Goal: Information Seeking & Learning: Learn about a topic

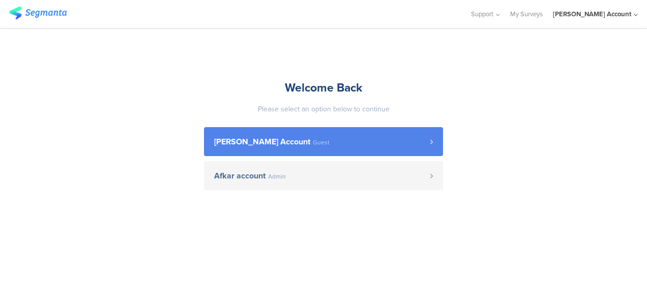
click at [313, 139] on span "Guest" at bounding box center [321, 142] width 17 height 6
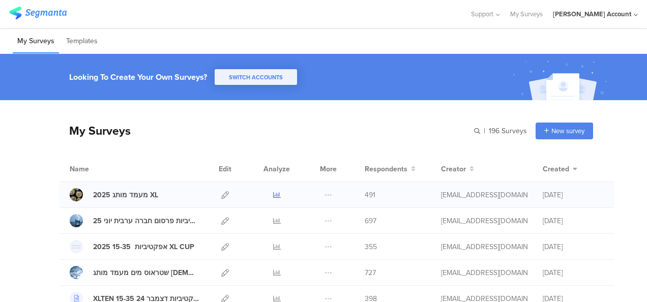
click at [273, 194] on icon at bounding box center [277, 195] width 8 height 8
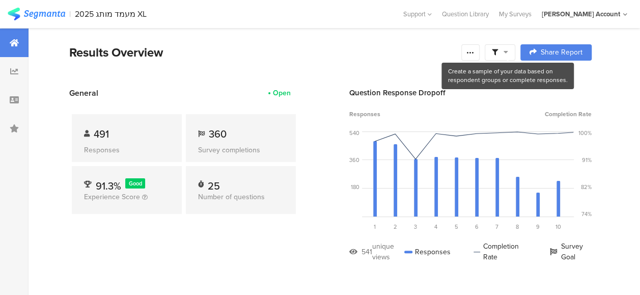
click at [508, 52] on icon at bounding box center [505, 51] width 5 height 7
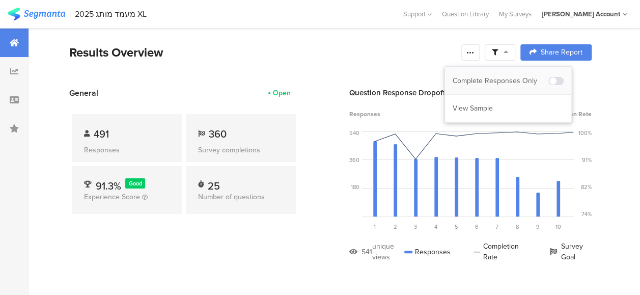
click at [516, 77] on div "Complete Responses Only" at bounding box center [500, 81] width 96 height 10
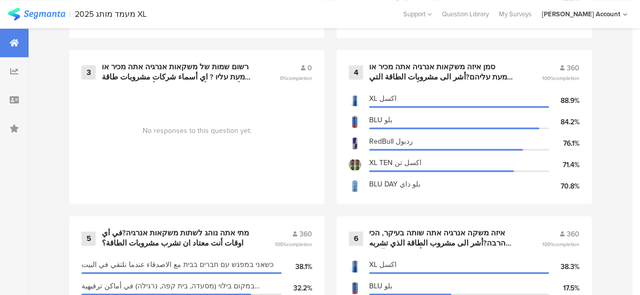
scroll to position [763, 0]
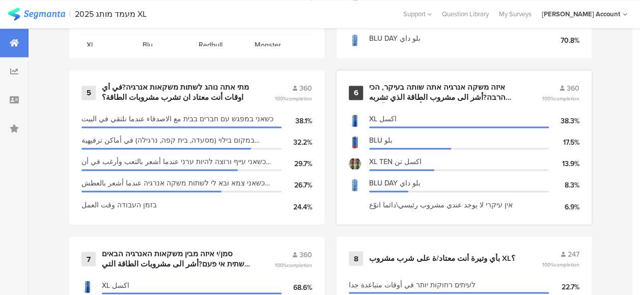
click at [419, 87] on div "6 איזה משקה אנרגיה אתה שותה בעיקר, הכי הרבה?أشر الى مشروب الطاقة الذي تشربه بشك…" at bounding box center [463, 147] width 255 height 154
click at [419, 96] on div "איזה משקה אנרגיה אתה שותה בעיקר, הכי הרבה?أشر الى مشروب الطاقة الذي تشربه بشكل …" at bounding box center [443, 92] width 148 height 20
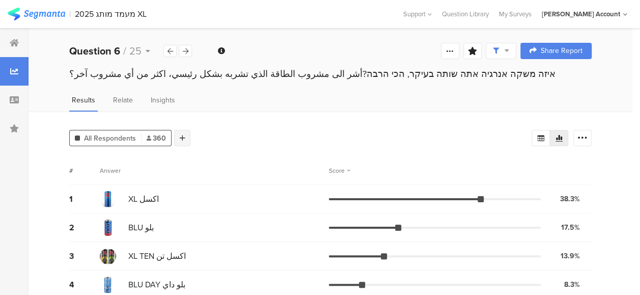
click at [182, 135] on icon at bounding box center [183, 137] width 6 height 7
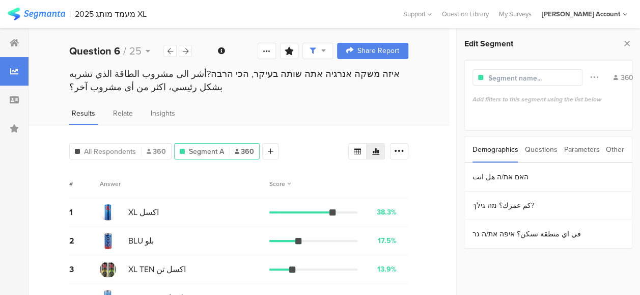
click at [576, 154] on div "Parameters" at bounding box center [581, 149] width 36 height 26
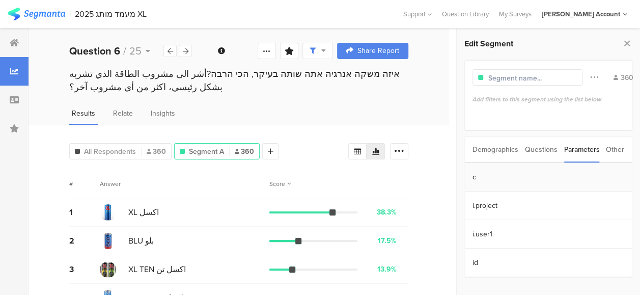
click at [488, 178] on section "c" at bounding box center [548, 177] width 167 height 28
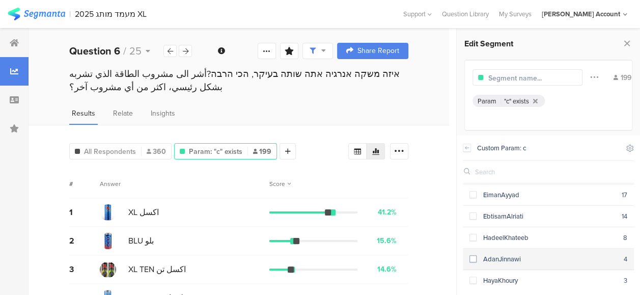
scroll to position [75, 0]
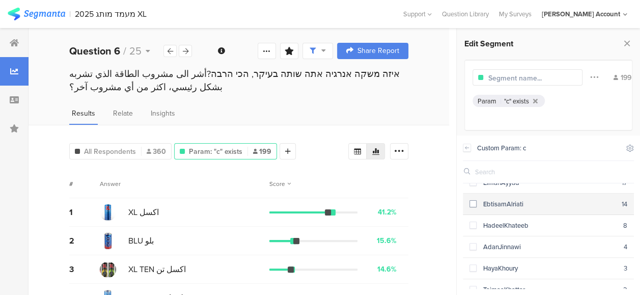
click at [473, 203] on span at bounding box center [472, 203] width 7 height 7
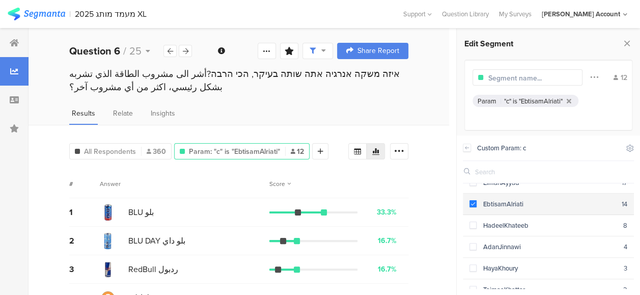
click at [473, 203] on span at bounding box center [472, 203] width 7 height 7
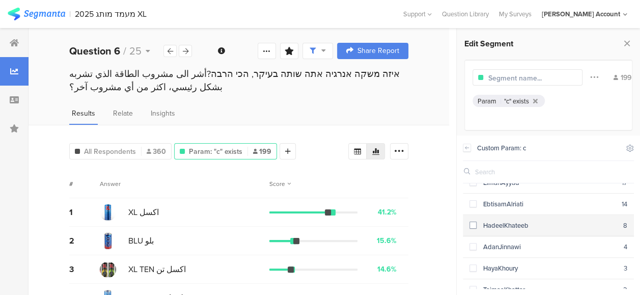
click at [474, 224] on span at bounding box center [472, 224] width 7 height 7
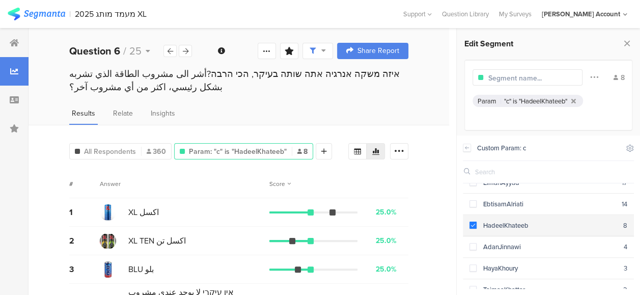
click at [474, 224] on span at bounding box center [472, 224] width 7 height 7
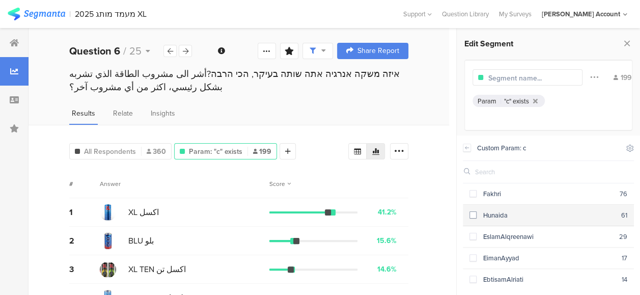
click at [473, 216] on span at bounding box center [472, 214] width 7 height 7
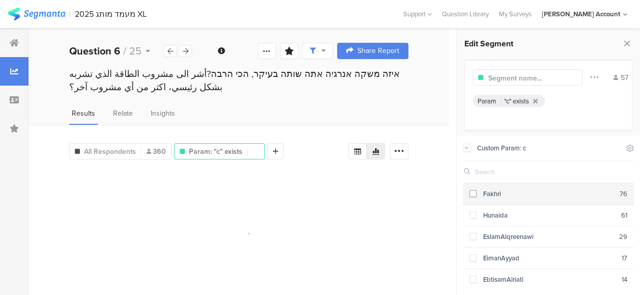
click at [475, 191] on span at bounding box center [472, 193] width 7 height 7
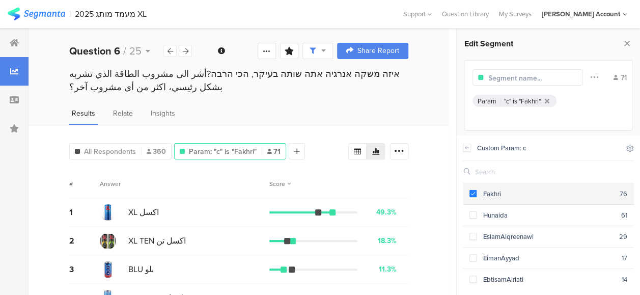
click at [475, 191] on span at bounding box center [472, 193] width 7 height 7
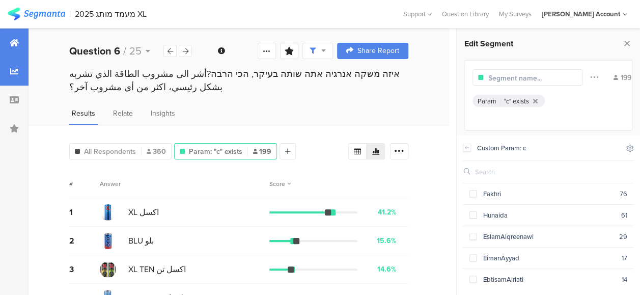
click at [14, 39] on icon at bounding box center [14, 43] width 9 height 8
